Goal: Task Accomplishment & Management: Use online tool/utility

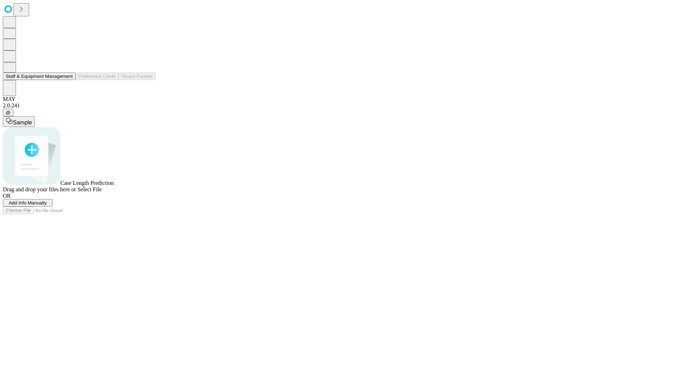
click at [68, 80] on button "Staff & Equipment Management" at bounding box center [39, 75] width 73 height 7
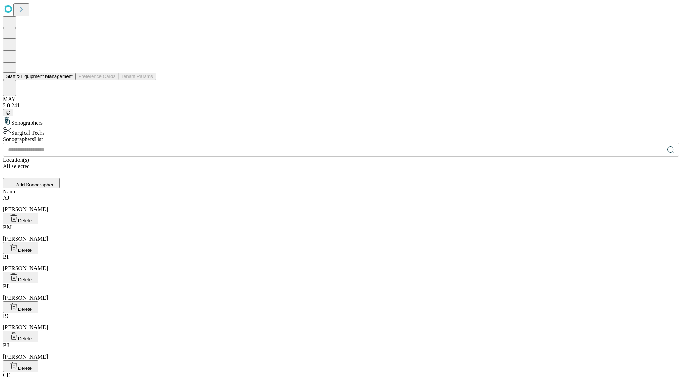
click at [68, 80] on button "Staff & Equipment Management" at bounding box center [39, 75] width 73 height 7
